Goal: Transaction & Acquisition: Purchase product/service

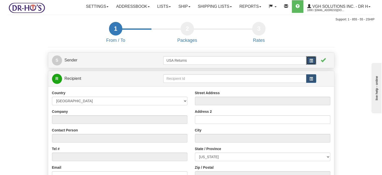
click at [313, 65] on button "button" at bounding box center [311, 60] width 10 height 9
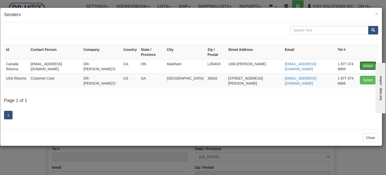
click at [368, 61] on button "Select" at bounding box center [368, 65] width 16 height 9
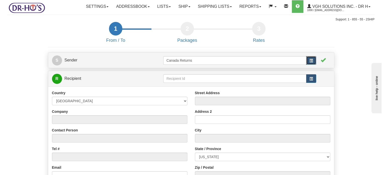
click at [310, 62] on span "button" at bounding box center [312, 61] width 4 height 4
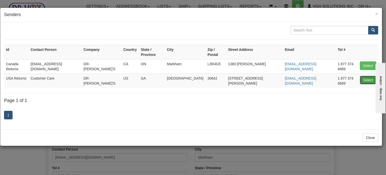
click at [364, 76] on button "Select" at bounding box center [368, 80] width 16 height 9
type input "USA Returns"
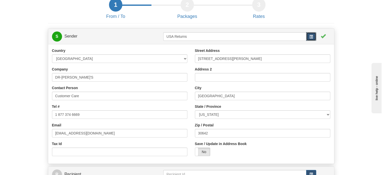
scroll to position [25, 0]
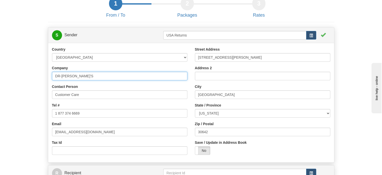
drag, startPoint x: 72, startPoint y: 87, endPoint x: 0, endPoint y: 84, distance: 71.9
click at [0, 87] on div "Toggle navigation Settings Shipping Preferences Fields Preferences New" at bounding box center [191, 100] width 382 height 250
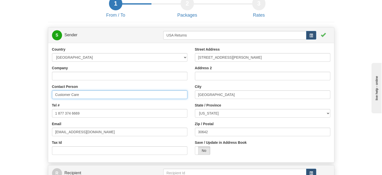
drag, startPoint x: 81, startPoint y: 109, endPoint x: 51, endPoint y: 109, distance: 30.2
click at [51, 109] on div "Country [GEOGRAPHIC_DATA] [GEOGRAPHIC_DATA] [GEOGRAPHIC_DATA] [GEOGRAPHIC_DATA]…" at bounding box center [119, 103] width 143 height 112
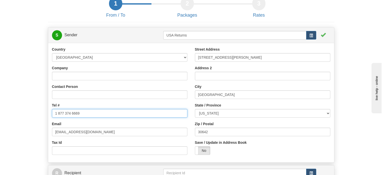
drag, startPoint x: 85, startPoint y: 125, endPoint x: 28, endPoint y: 122, distance: 57.9
click at [41, 124] on form "1 From / To 2 Packages 3 Int Opt 3 Rates S Sender USA Returns" at bounding box center [191, 111] width 367 height 228
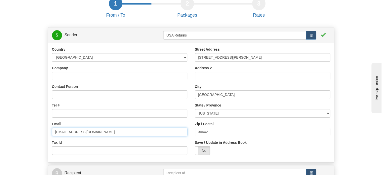
drag, startPoint x: 88, startPoint y: 140, endPoint x: 25, endPoint y: 139, distance: 62.4
click at [30, 139] on form "1 From / To 2 Packages 3 Int Opt 3 Rates S Sender USA Returns" at bounding box center [191, 111] width 367 height 228
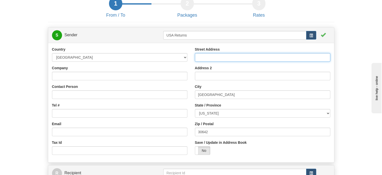
drag, startPoint x: 230, startPoint y: 68, endPoint x: 177, endPoint y: 72, distance: 53.2
click at [178, 72] on div "Country [GEOGRAPHIC_DATA] [GEOGRAPHIC_DATA] [GEOGRAPHIC_DATA] [GEOGRAPHIC_DATA]…" at bounding box center [191, 103] width 286 height 112
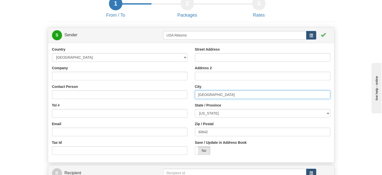
drag, startPoint x: 218, startPoint y: 106, endPoint x: 159, endPoint y: 107, distance: 59.3
click at [170, 107] on div "Country [GEOGRAPHIC_DATA] [GEOGRAPHIC_DATA] [GEOGRAPHIC_DATA] [GEOGRAPHIC_DATA]…" at bounding box center [191, 103] width 286 height 112
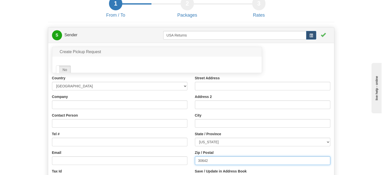
click at [215, 149] on div "Street Address Address 2 City State / Province [US_STATE] [US_STATE] [US_STATE]…" at bounding box center [262, 131] width 143 height 112
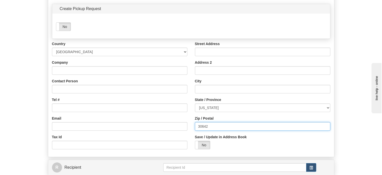
scroll to position [75, 0]
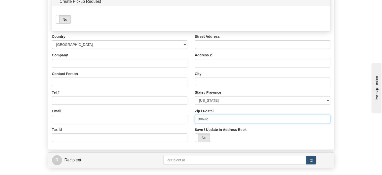
drag, startPoint x: 209, startPoint y: 130, endPoint x: 145, endPoint y: 128, distance: 64.4
click at [161, 130] on div "Country [GEOGRAPHIC_DATA] [GEOGRAPHIC_DATA] [GEOGRAPHIC_DATA] [GEOGRAPHIC_DATA]…" at bounding box center [191, 90] width 286 height 112
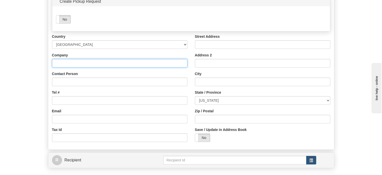
click at [75, 67] on input "Company" at bounding box center [119, 63] width 135 height 9
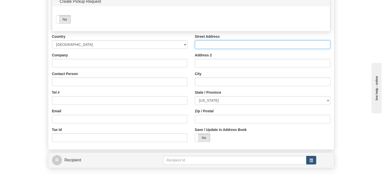
click at [225, 49] on input "Street Address" at bounding box center [262, 44] width 135 height 9
paste input "[STREET_ADDRESS][PERSON_NAME]"
type input "[STREET_ADDRESS][PERSON_NAME]"
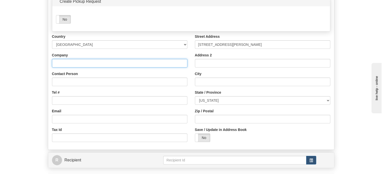
click at [65, 67] on input "Company" at bounding box center [119, 63] width 135 height 9
paste input "[PERSON_NAME]"
type input "[PERSON_NAME]"
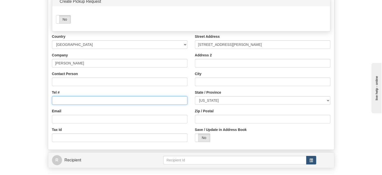
click at [75, 105] on input "Tel #" at bounding box center [119, 100] width 135 height 9
paste input "713) 864-3986"
click at [71, 105] on input "713) 864-3986" at bounding box center [119, 100] width 135 height 9
type input "7138643986"
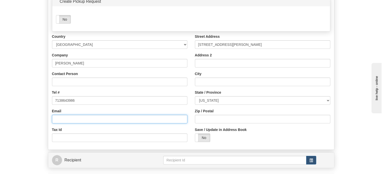
click at [62, 123] on input "Email" at bounding box center [119, 119] width 135 height 9
paste input "[EMAIL_ADDRESS][DOMAIN_NAME]"
type input "[EMAIL_ADDRESS][DOMAIN_NAME]"
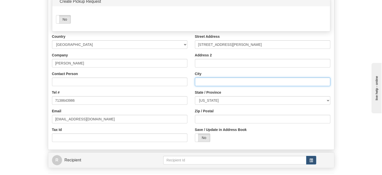
click at [208, 86] on input "City" at bounding box center [262, 81] width 135 height 9
paste input "[GEOGRAPHIC_DATA]"
type input "[GEOGRAPHIC_DATA]"
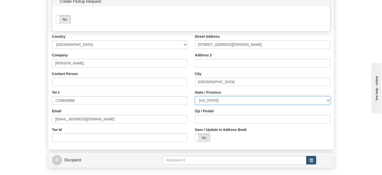
click at [222, 105] on select "[US_STATE] [US_STATE] [US_STATE] [US_STATE] Armed Forces America Armed Forces E…" at bounding box center [262, 100] width 135 height 9
click at [231, 105] on select "[US_STATE] [US_STATE] [US_STATE] [US_STATE] Armed Forces America Armed Forces E…" at bounding box center [262, 100] width 135 height 9
select select "[GEOGRAPHIC_DATA]"
click at [195, 105] on select "[US_STATE] [US_STATE] [US_STATE] [US_STATE] Armed Forces America Armed Forces E…" at bounding box center [262, 100] width 135 height 9
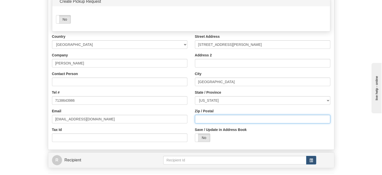
click at [208, 123] on input "Zip / Postal" at bounding box center [262, 119] width 135 height 9
paste input "77008"
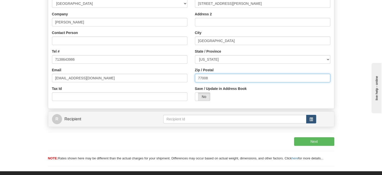
scroll to position [126, 0]
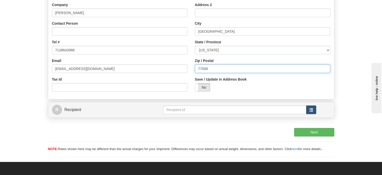
type input "77008"
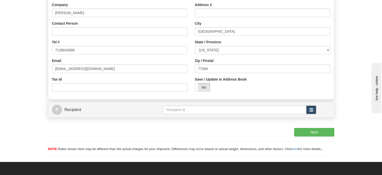
click at [313, 114] on button "button" at bounding box center [311, 109] width 10 height 9
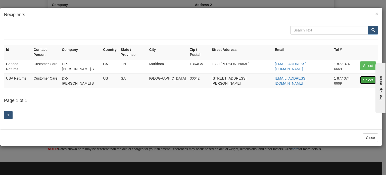
click at [368, 76] on button "Select" at bounding box center [368, 80] width 16 height 9
type input "USA Returns"
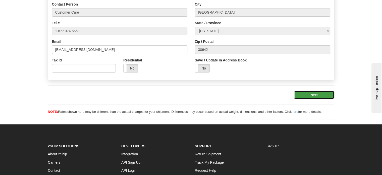
click at [315, 99] on button "Next" at bounding box center [314, 94] width 40 height 9
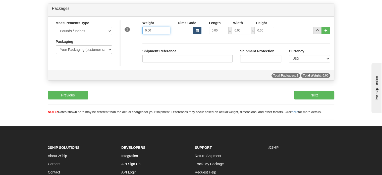
drag, startPoint x: 158, startPoint y: 42, endPoint x: 69, endPoint y: 41, distance: 88.5
click at [91, 42] on div "Measurements Type Pounds / Inches Kilograms / Centimeters Packaging Your Packag…" at bounding box center [191, 43] width 286 height 46
type input "1.00"
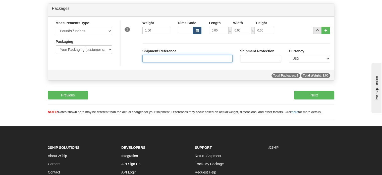
click at [158, 62] on input "Shipment Reference" at bounding box center [187, 59] width 90 height 8
paste input "CU25803072"
type input "CU25803072"
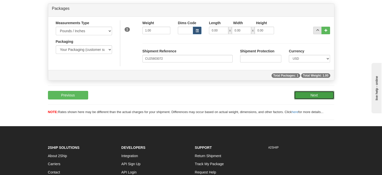
click at [323, 99] on button "Next" at bounding box center [314, 95] width 40 height 9
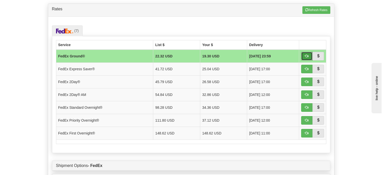
click at [307, 58] on span "button" at bounding box center [307, 56] width 4 height 4
type input "92"
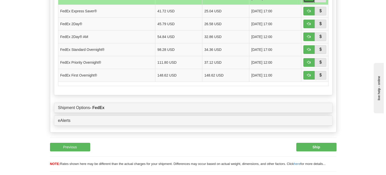
scroll to position [124, 0]
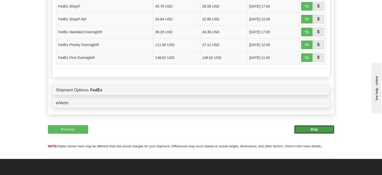
click at [322, 133] on button "Ship" at bounding box center [314, 129] width 40 height 9
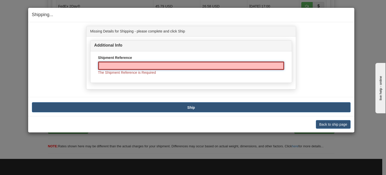
click at [160, 64] on input "Shipment Reference" at bounding box center [191, 65] width 186 height 9
paste input "CU25803072"
type input "CU25803072"
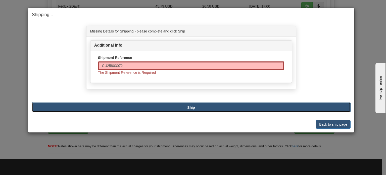
click at [192, 108] on b "Ship" at bounding box center [191, 107] width 8 height 4
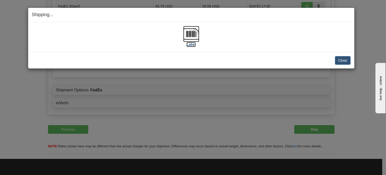
click at [186, 39] on img at bounding box center [191, 34] width 16 height 16
click at [340, 62] on button "Close" at bounding box center [343, 60] width 16 height 9
